Goal: Task Accomplishment & Management: Manage account settings

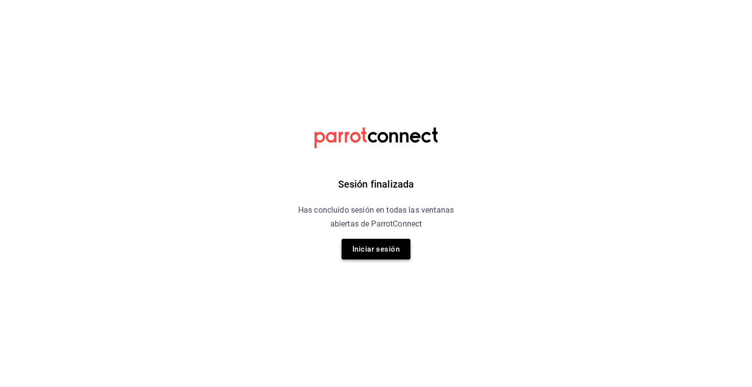
click at [383, 251] on button "Iniciar sesión" at bounding box center [376, 249] width 69 height 21
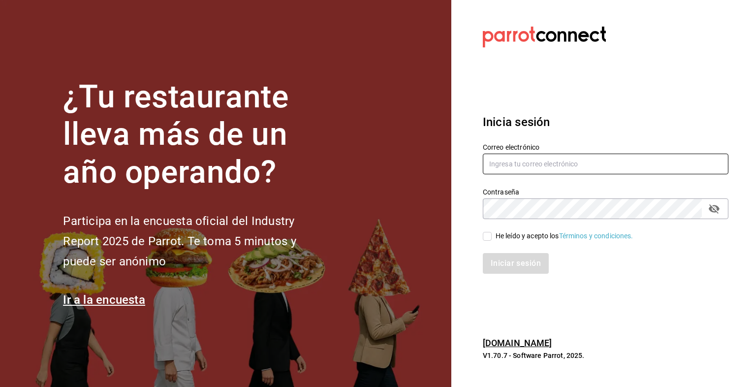
type input "[EMAIL_ADDRESS][DOMAIN_NAME]"
click at [495, 239] on span "He leído y acepto los Términos y condiciones." at bounding box center [563, 236] width 142 height 10
click at [492, 239] on input "He leído y acepto los Términos y condiciones." at bounding box center [487, 236] width 9 height 9
checkbox input "true"
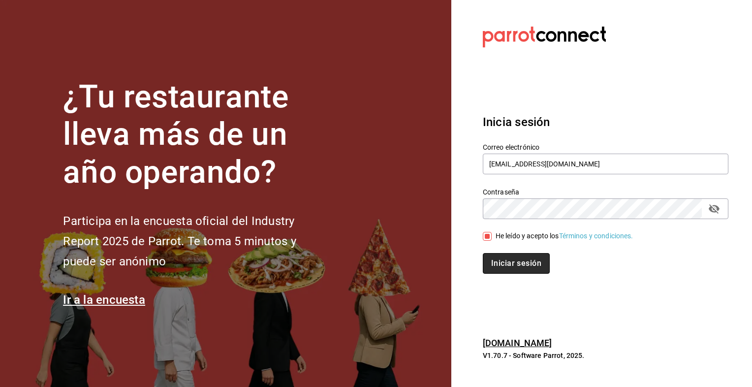
click at [500, 264] on button "Iniciar sesión" at bounding box center [516, 263] width 67 height 21
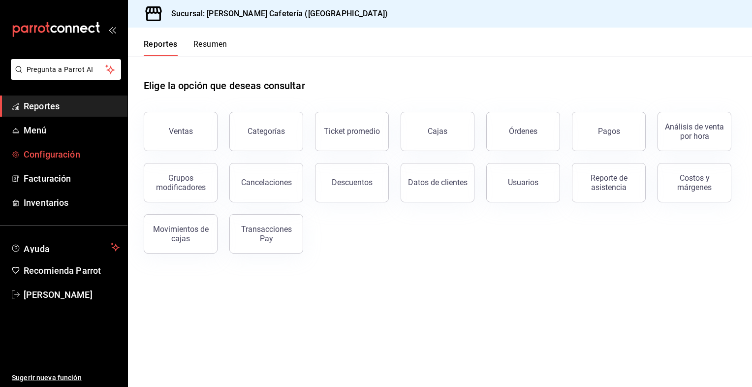
click at [71, 153] on font "Configuración" at bounding box center [52, 154] width 57 height 10
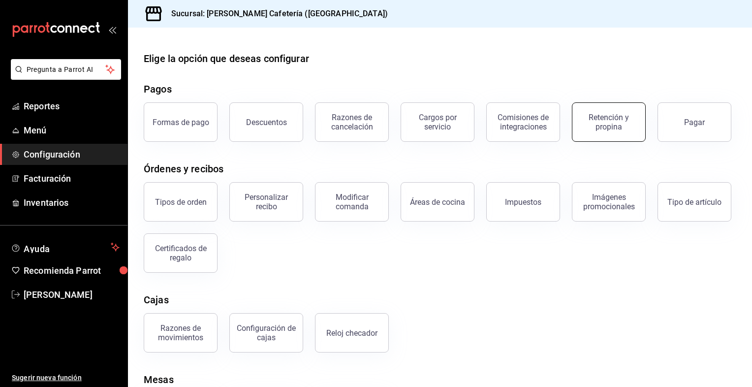
click at [586, 123] on div "Retención y propina" at bounding box center [608, 122] width 61 height 19
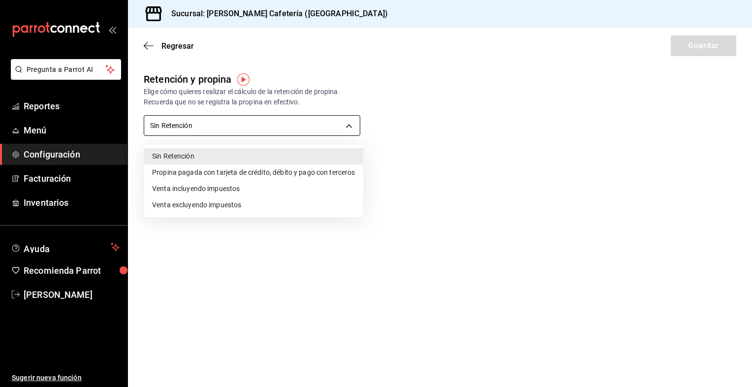
click at [318, 130] on body "Pregunta a Parrot AI Reportes Menú Configuración Facturación Inventarios Ayuda …" at bounding box center [376, 193] width 752 height 387
click at [251, 170] on li "Propina pagada con tarjeta de crédito, débito y pago con terceros" at bounding box center [253, 172] width 219 height 16
type input "CARD_PAYMENT"
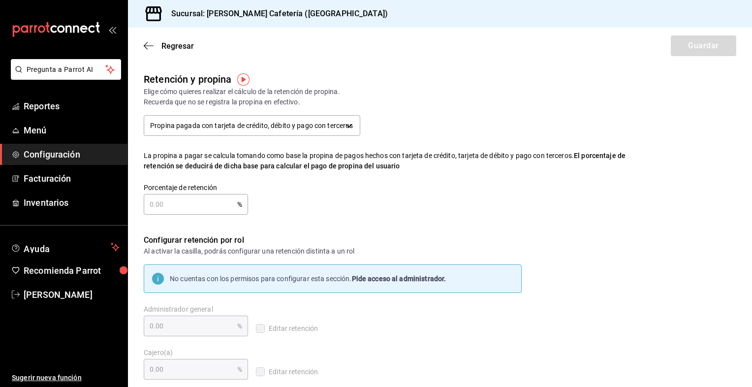
click at [160, 202] on input "text" at bounding box center [191, 204] width 94 height 20
type input "2.00"
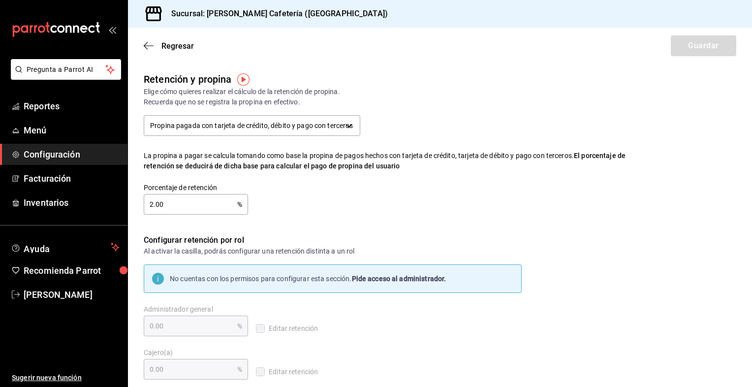
type input "2.00"
type input "0.00"
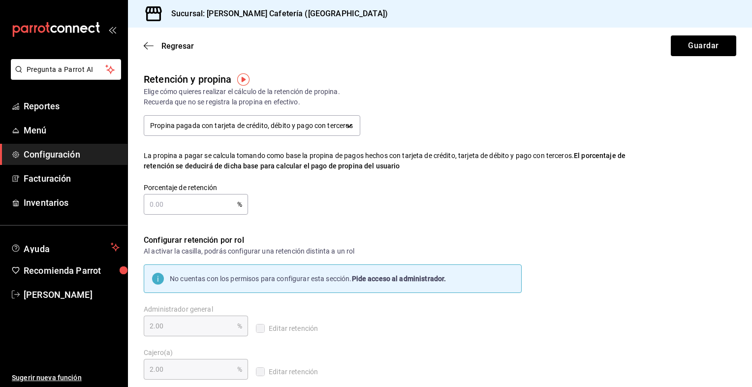
type input "0.00"
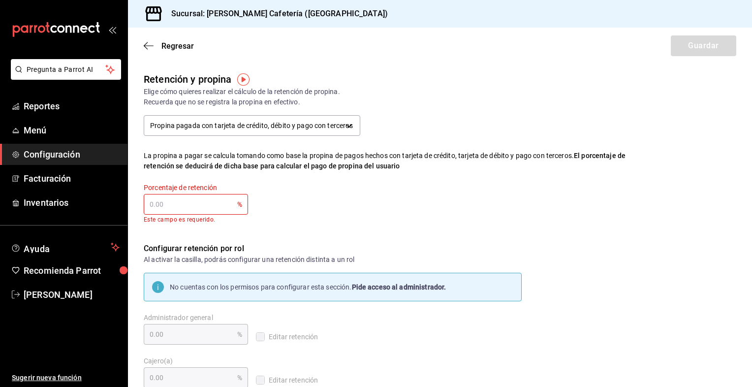
type input "3.00"
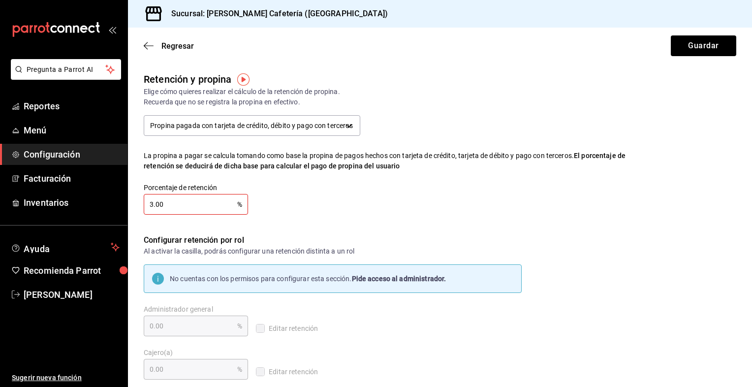
type input "3.00"
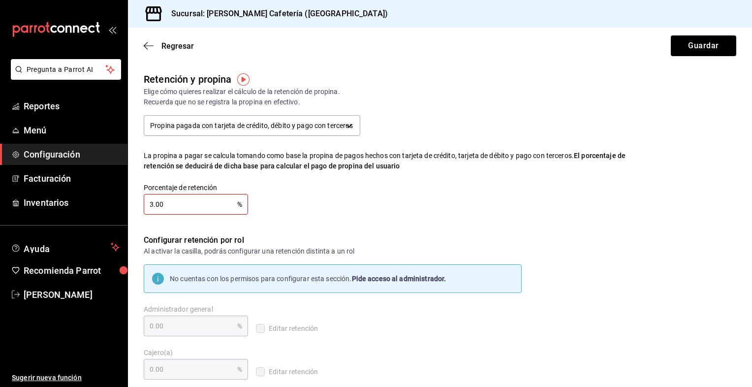
type input "3.00"
type input "0.00"
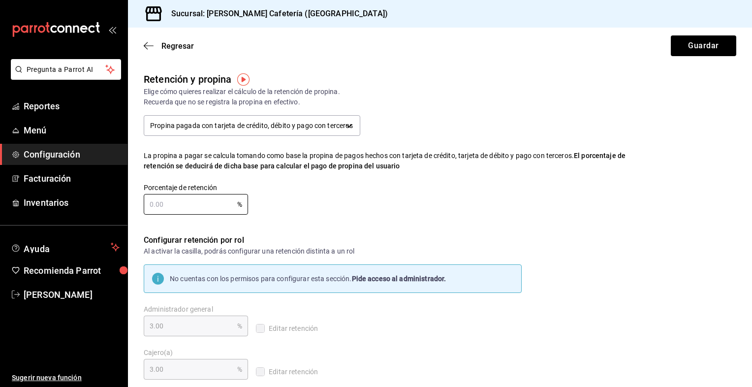
type input "0.00"
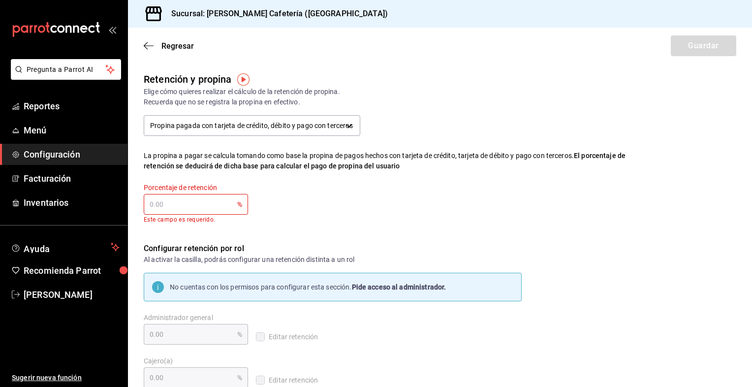
type input "5.00"
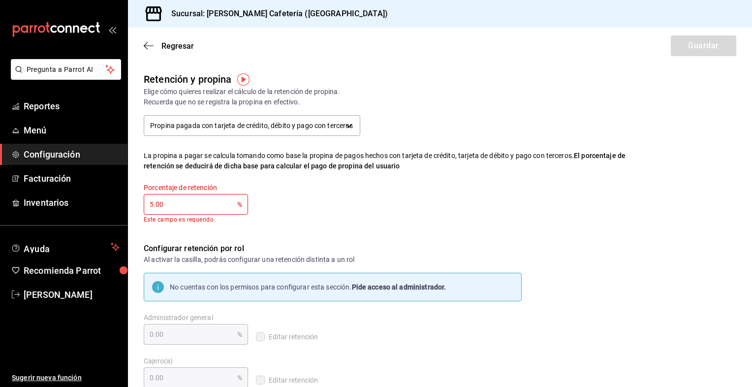
type input "5.00"
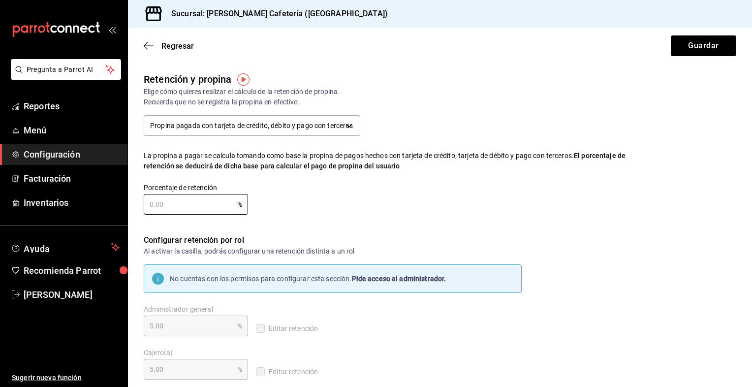
type input "0.00"
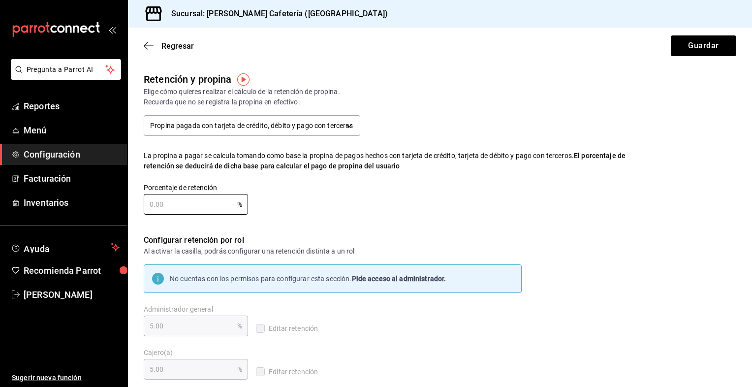
type input "0.00"
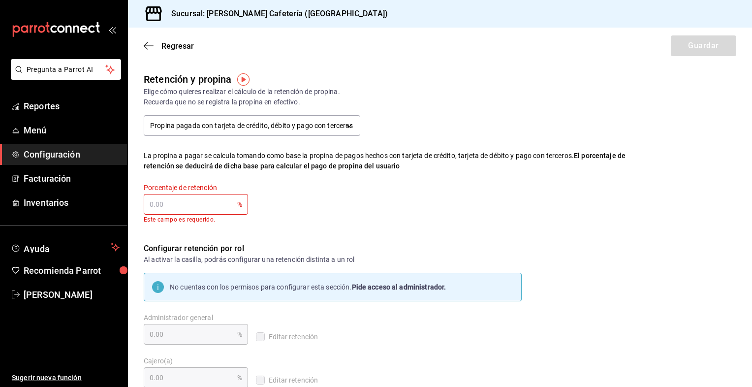
type input "3.00"
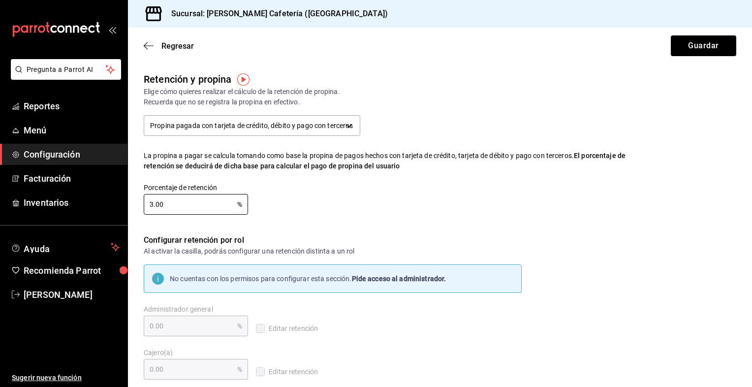
type input "3.00"
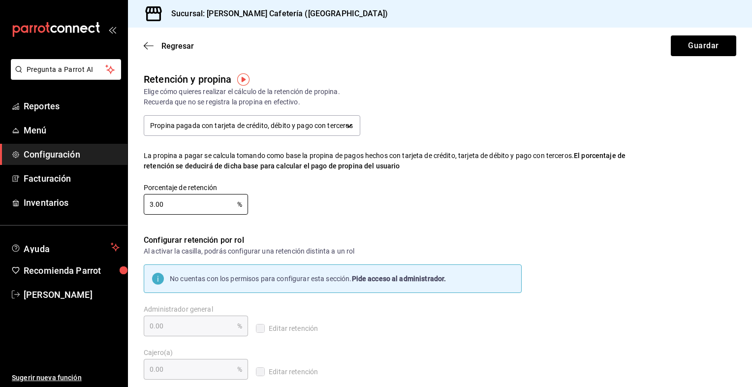
type input "3.00"
click at [243, 78] on img "button" at bounding box center [243, 79] width 12 height 12
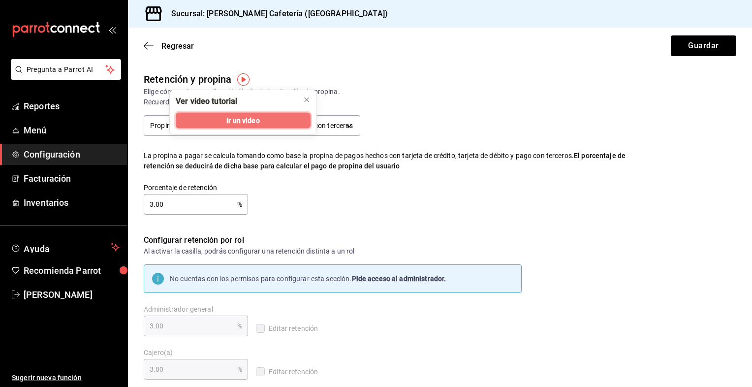
click at [250, 115] on span "Ir un video" at bounding box center [242, 120] width 33 height 10
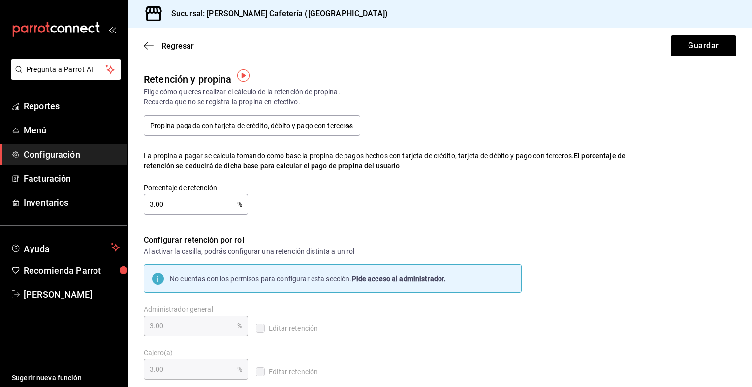
scroll to position [4, 0]
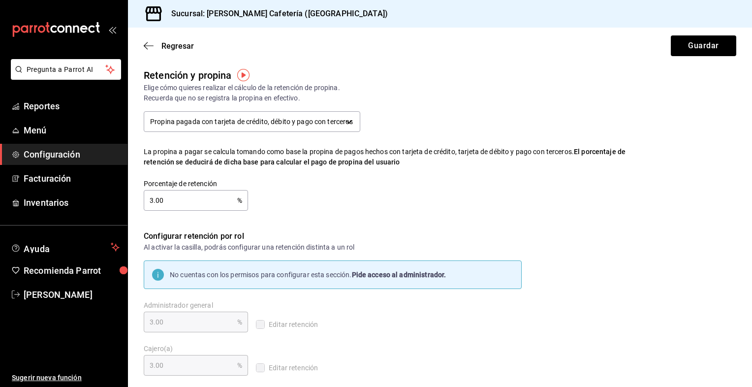
click at [154, 197] on input "3.00" at bounding box center [191, 201] width 94 height 20
type input "0.00"
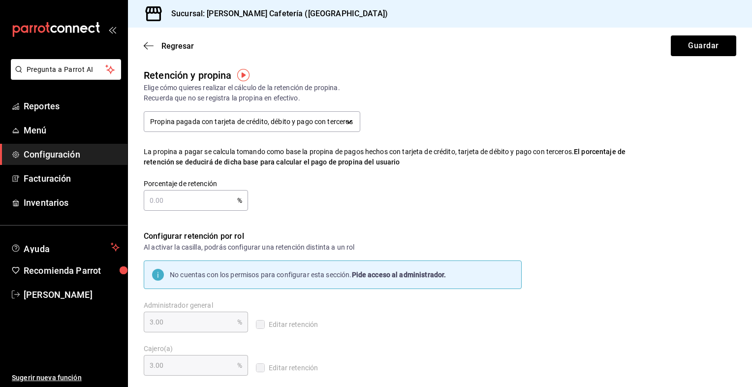
type input "0.00"
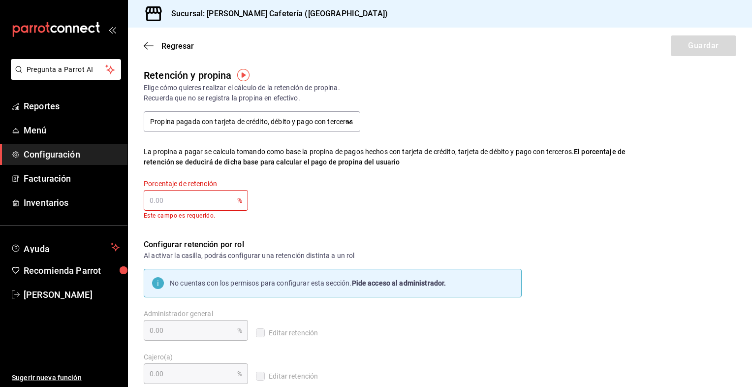
click at [149, 51] on div "Regresar Guardar" at bounding box center [440, 46] width 624 height 36
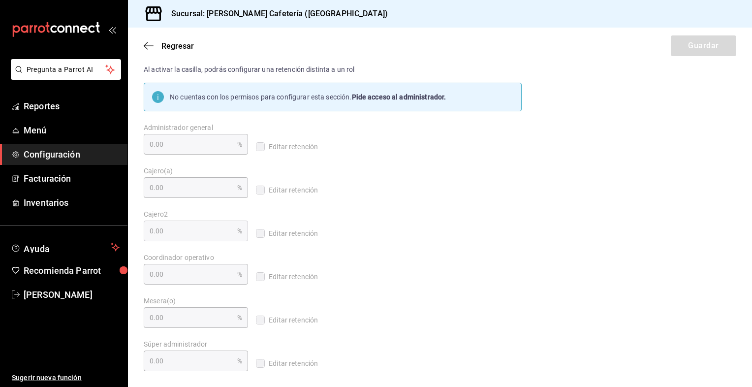
scroll to position [0, 0]
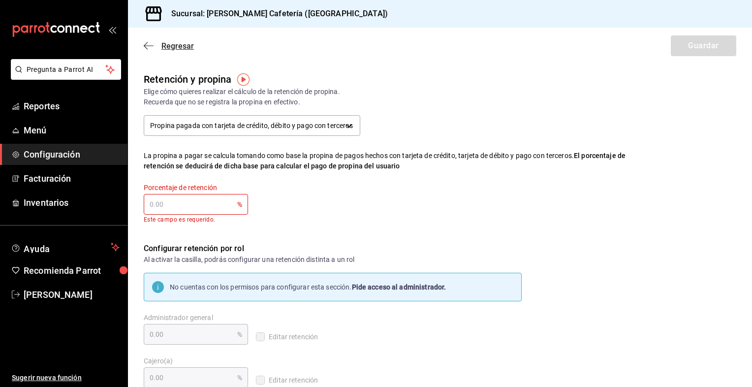
click at [151, 44] on icon "button" at bounding box center [149, 45] width 10 height 9
